Goal: Task Accomplishment & Management: Manage account settings

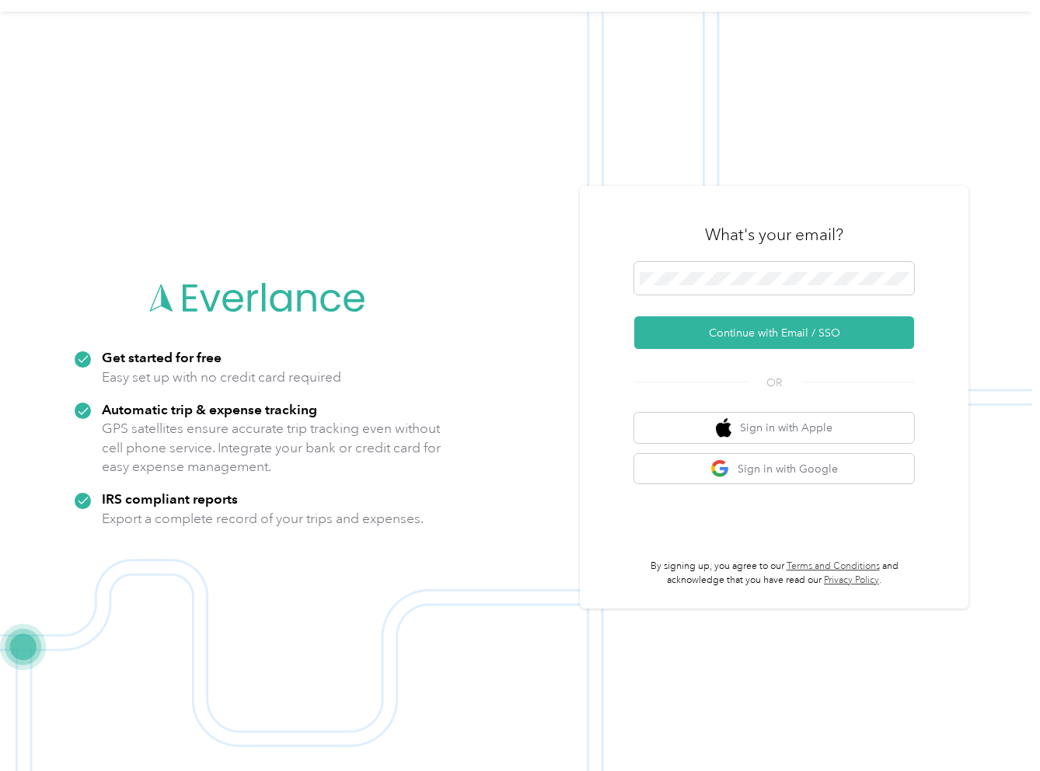
scroll to position [50, 0]
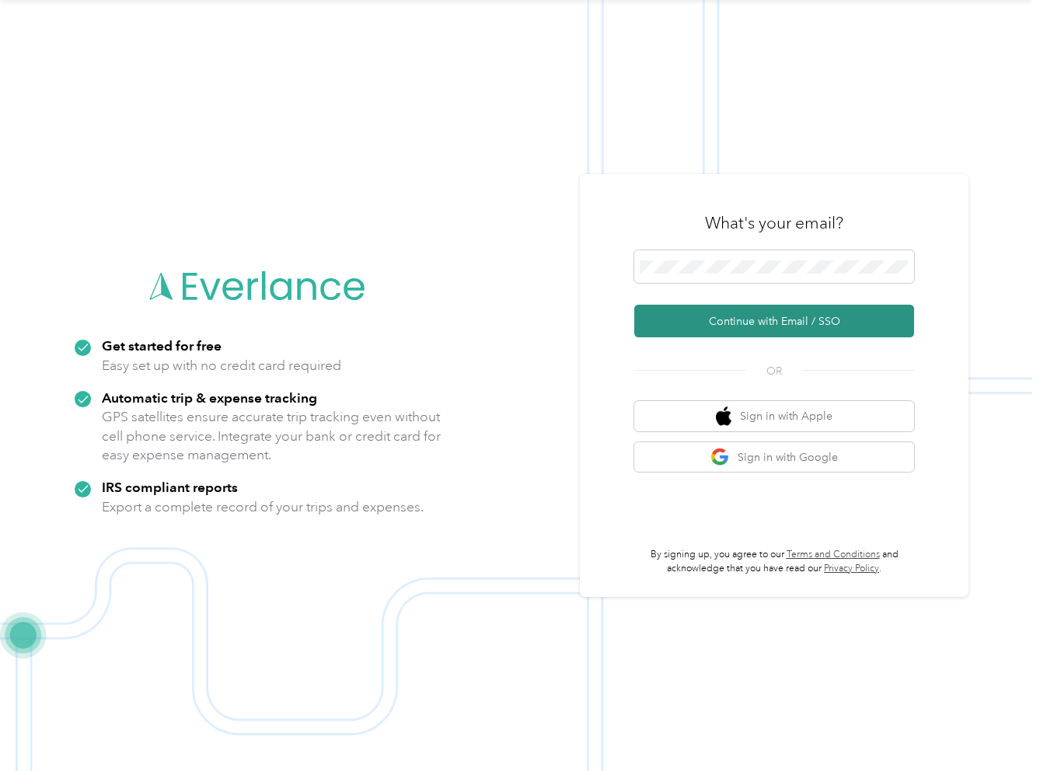
click at [801, 322] on button "Continue with Email / SSO" at bounding box center [774, 321] width 280 height 33
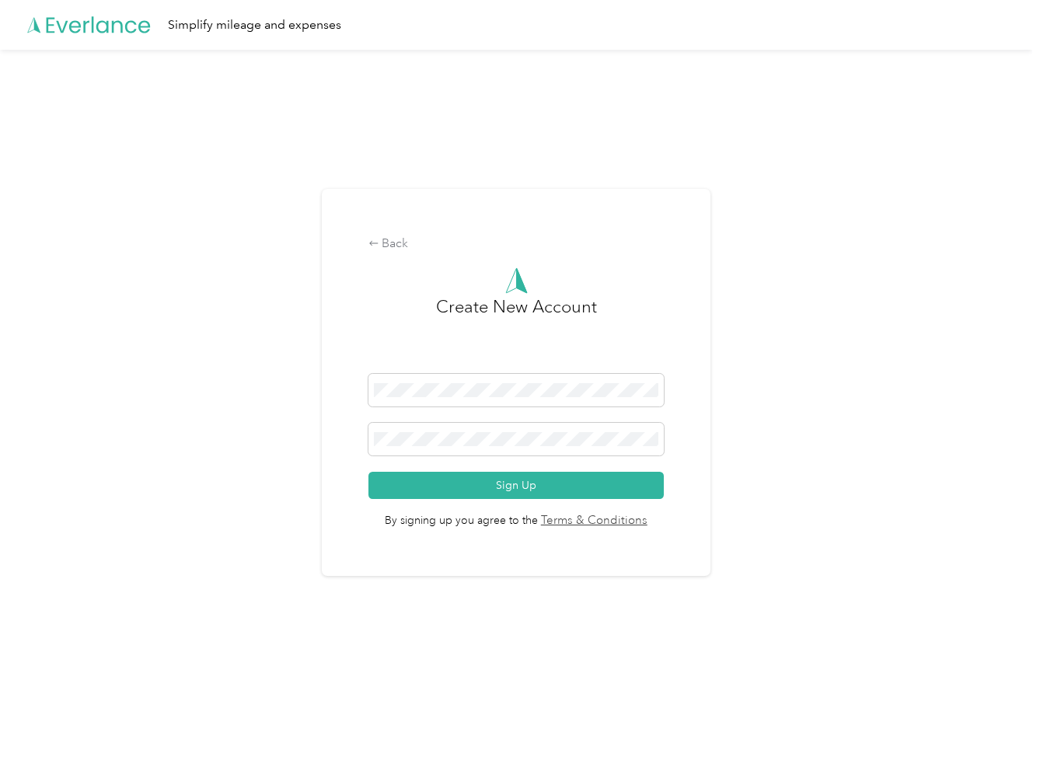
drag, startPoint x: 394, startPoint y: 243, endPoint x: 204, endPoint y: 292, distance: 196.6
click at [393, 243] on div "Back" at bounding box center [516, 244] width 296 height 19
click at [311, 378] on div "Back Create New Account Sign Up By signing up you agree to the Terms & Conditio…" at bounding box center [516, 389] width 1032 height 679
click at [396, 244] on div "Back" at bounding box center [516, 244] width 296 height 19
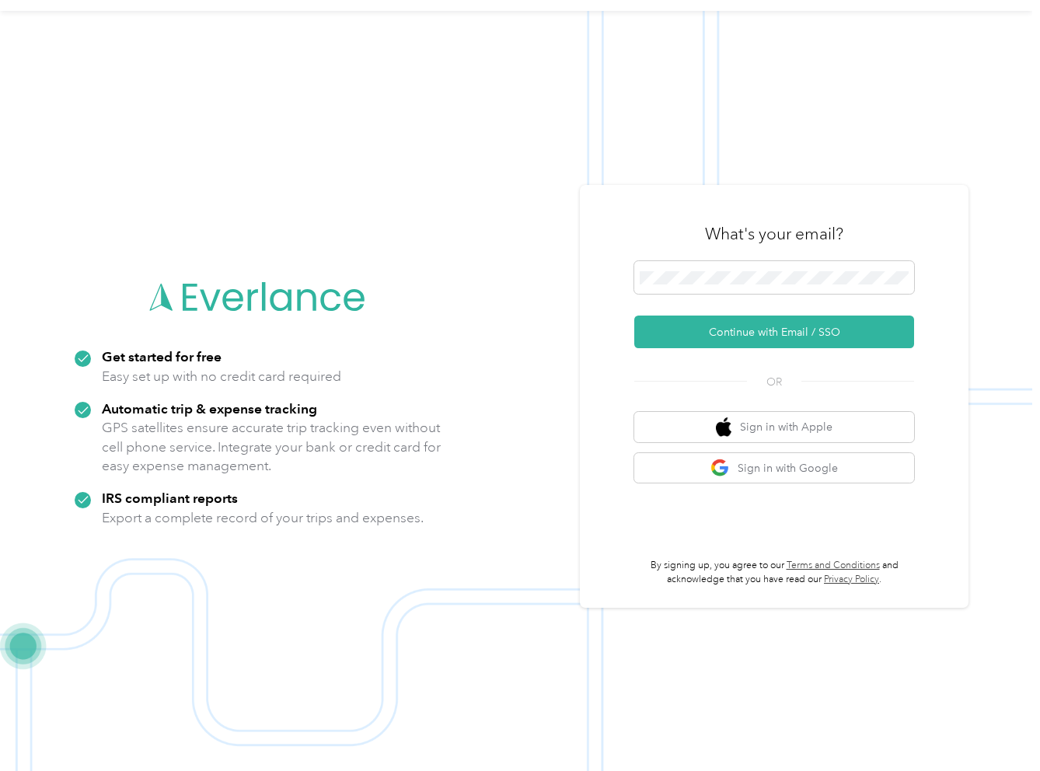
scroll to position [50, 0]
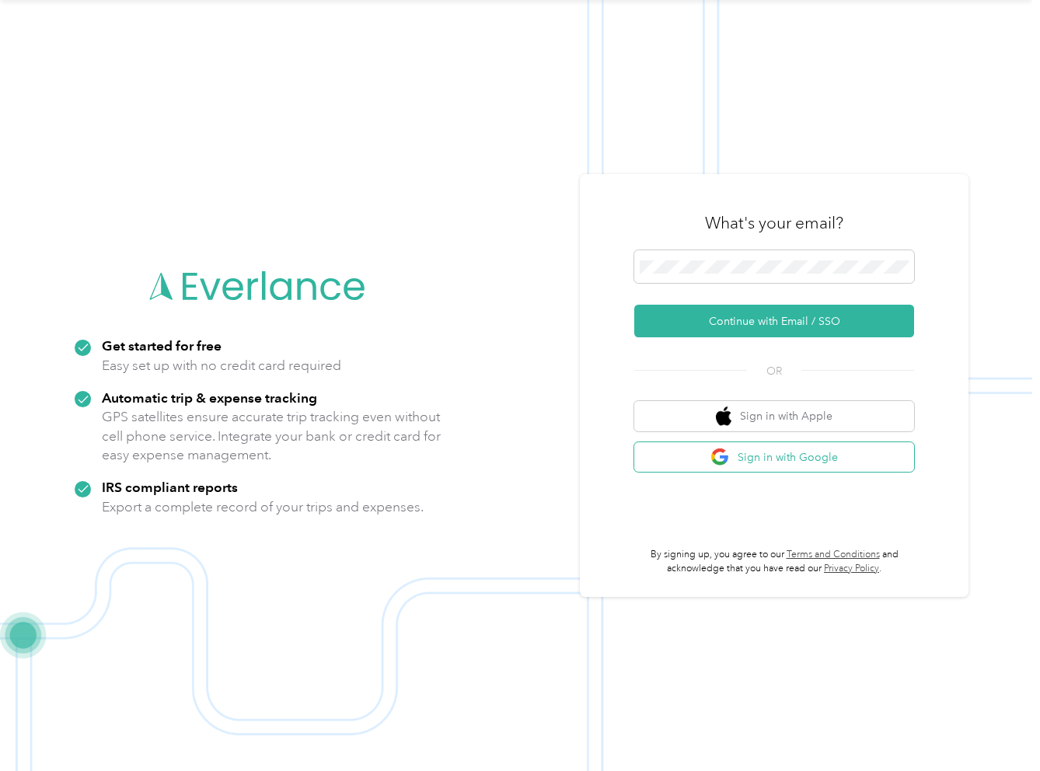
click at [808, 456] on button "Sign in with Google" at bounding box center [774, 457] width 280 height 30
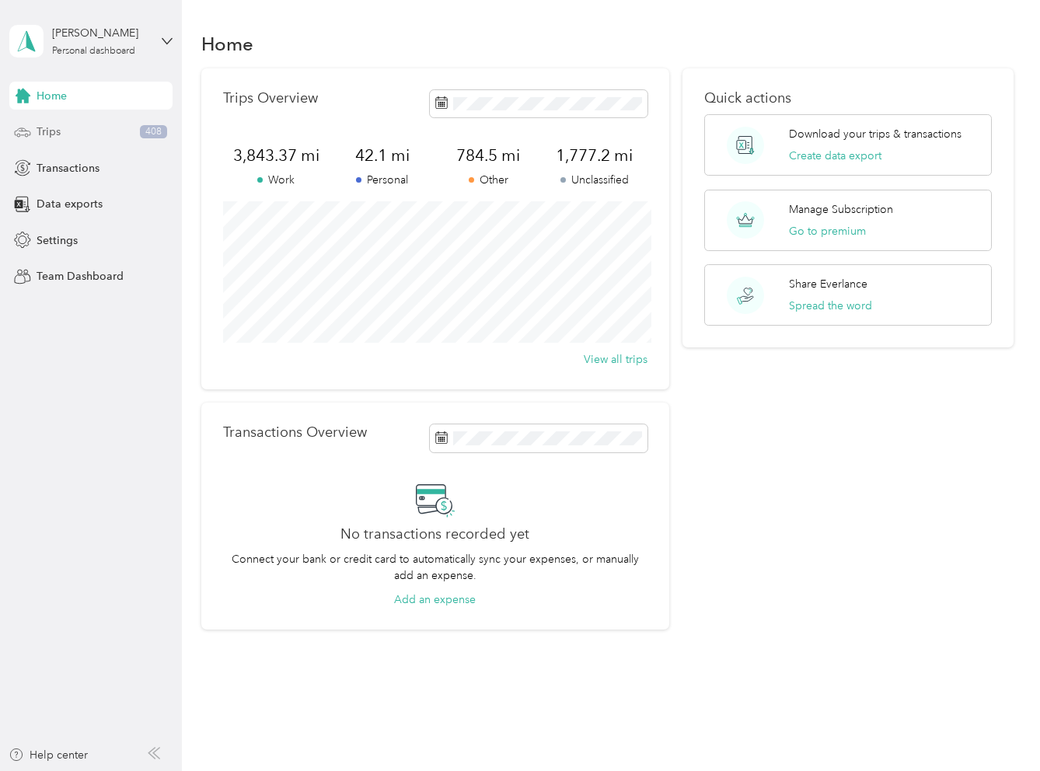
drag, startPoint x: 46, startPoint y: 131, endPoint x: 65, endPoint y: 138, distance: 20.7
click at [47, 131] on span "Trips" at bounding box center [49, 132] width 24 height 16
